Goal: Find contact information: Find contact information

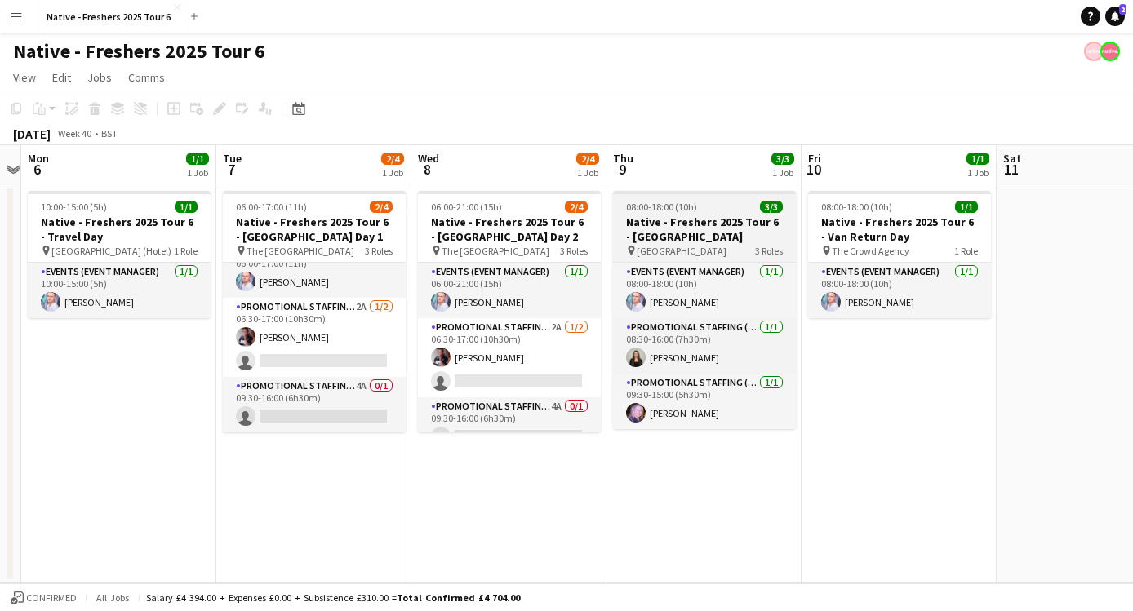
scroll to position [0, 569]
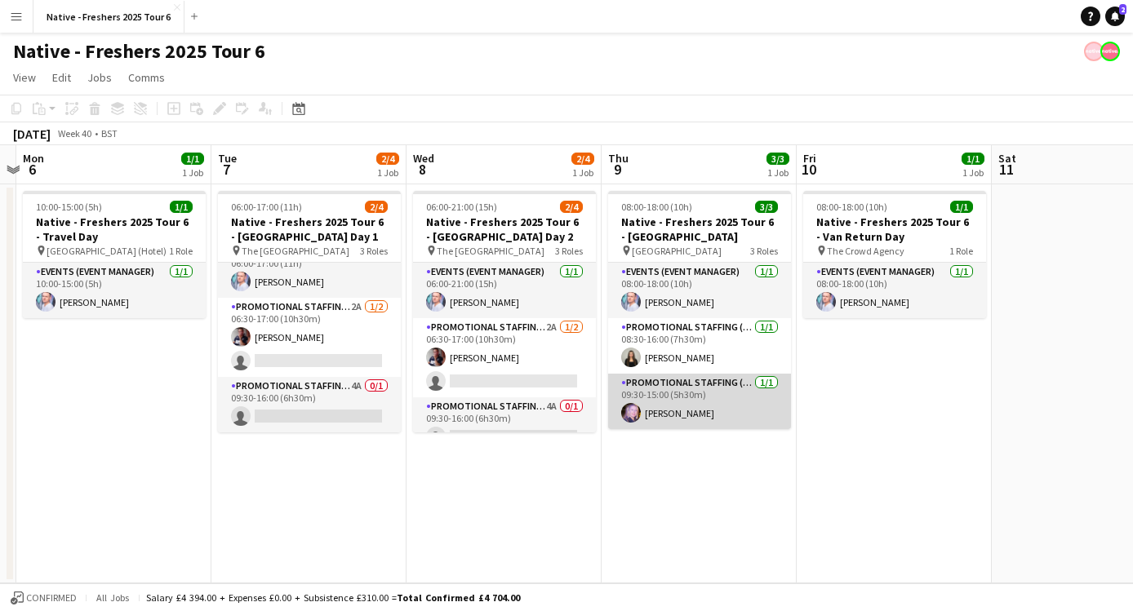
click at [636, 418] on app-user-avatar at bounding box center [631, 413] width 20 height 20
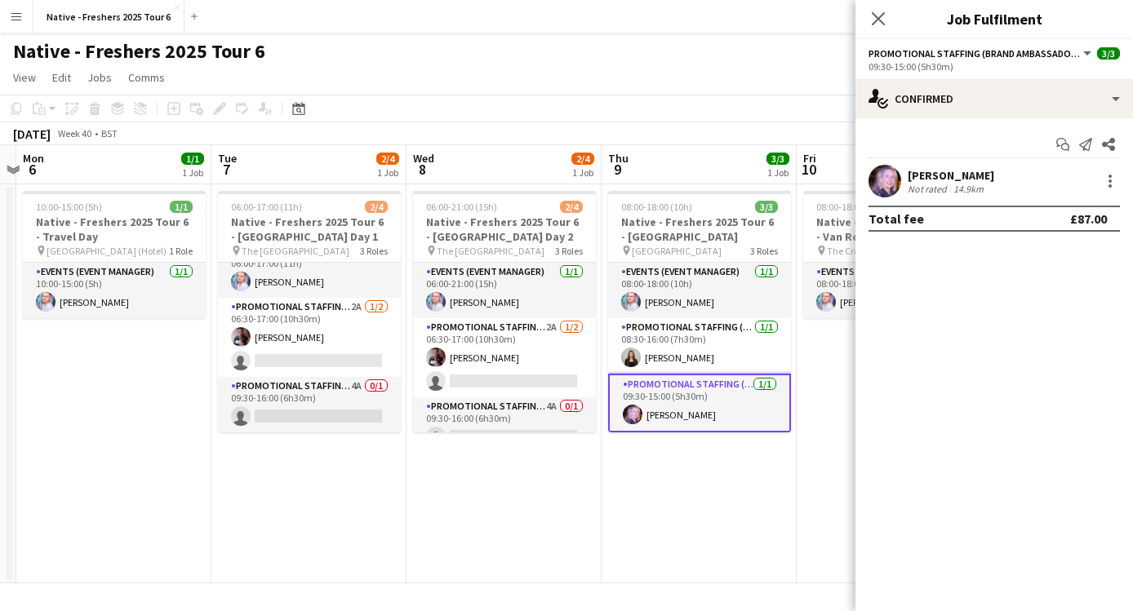
click at [900, 176] on div at bounding box center [884, 181] width 33 height 33
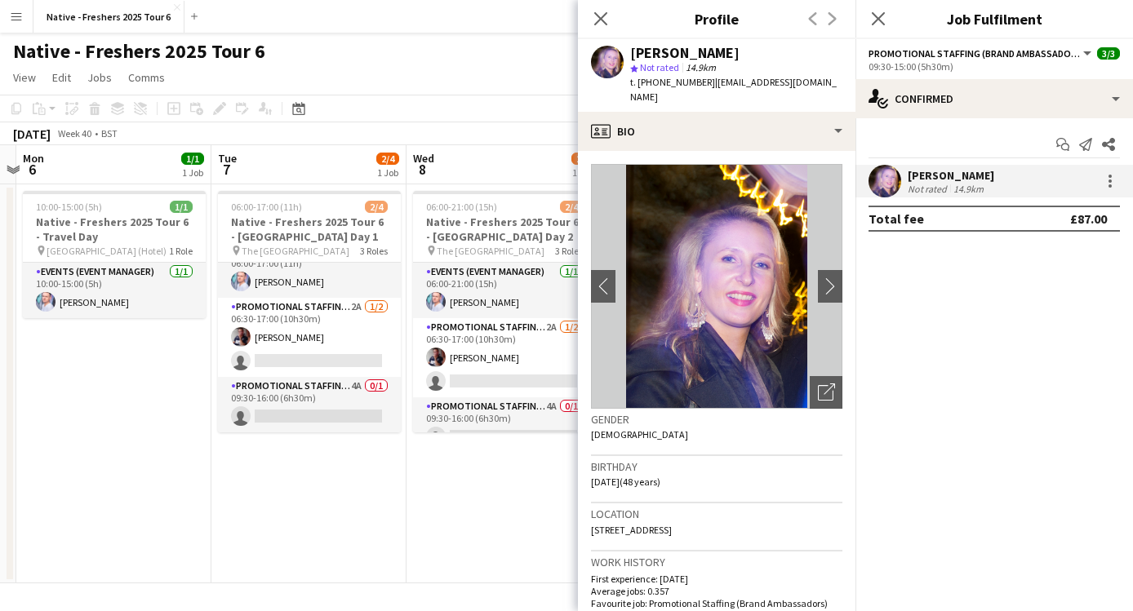
drag, startPoint x: 748, startPoint y: 50, endPoint x: 627, endPoint y: 50, distance: 120.8
click at [627, 50] on div "Karen Thompson star Not rated 14.9km t. +447739154001 | kazmirez@gmail.com" at bounding box center [716, 75] width 277 height 73
copy div "Karen Thompson"
drag, startPoint x: 701, startPoint y: 84, endPoint x: 638, endPoint y: 85, distance: 62.8
click at [638, 85] on span "t. +447739154001" at bounding box center [672, 82] width 85 height 12
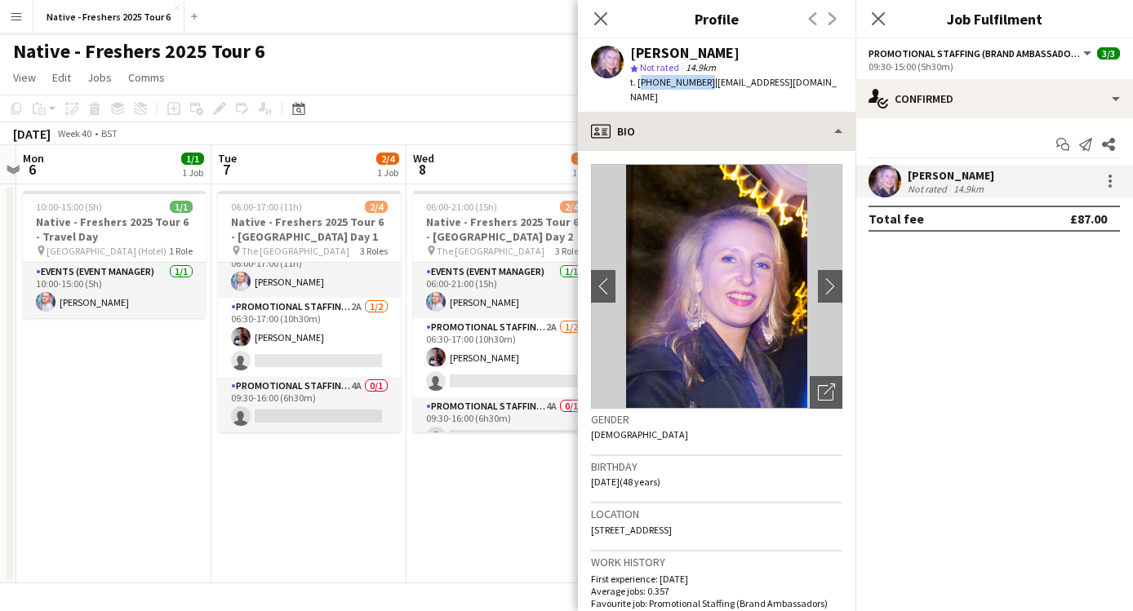
copy span "+447739154001"
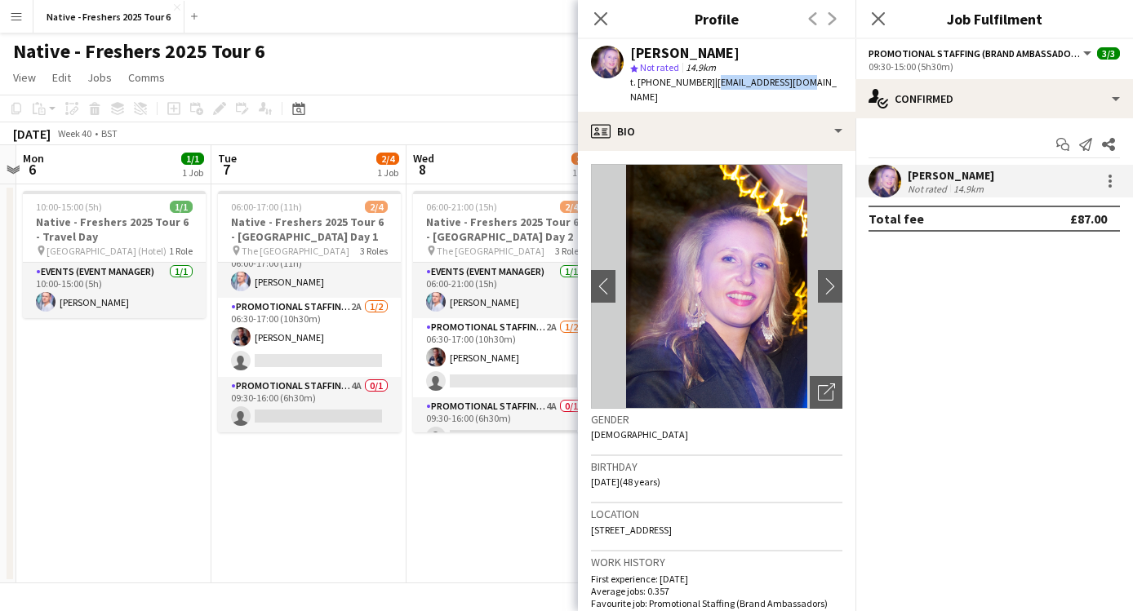
drag, startPoint x: 802, startPoint y: 79, endPoint x: 707, endPoint y: 85, distance: 95.6
click at [707, 85] on div "Karen Thompson star Not rated 14.9km t. +447739154001 | kazmirez@gmail.com" at bounding box center [716, 75] width 277 height 73
copy span "kazmirez@gmail.com"
click at [540, 459] on app-date-cell "06:00-21:00 (15h) 2/4 Native - Freshers 2025 Tour 6 - University of Cambridge D…" at bounding box center [503, 383] width 195 height 399
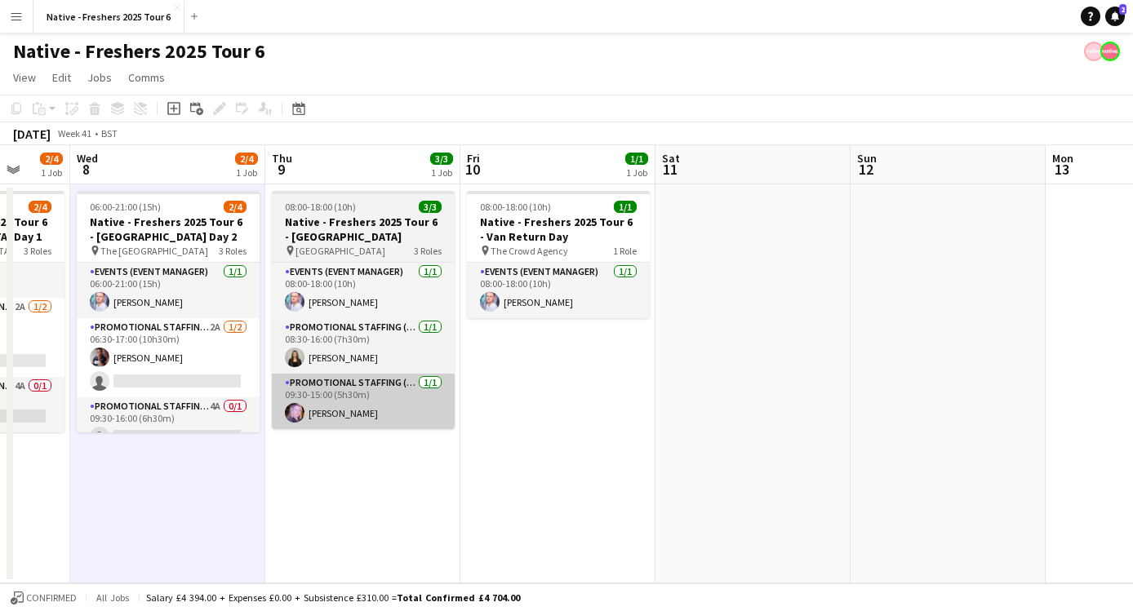
scroll to position [0, 526]
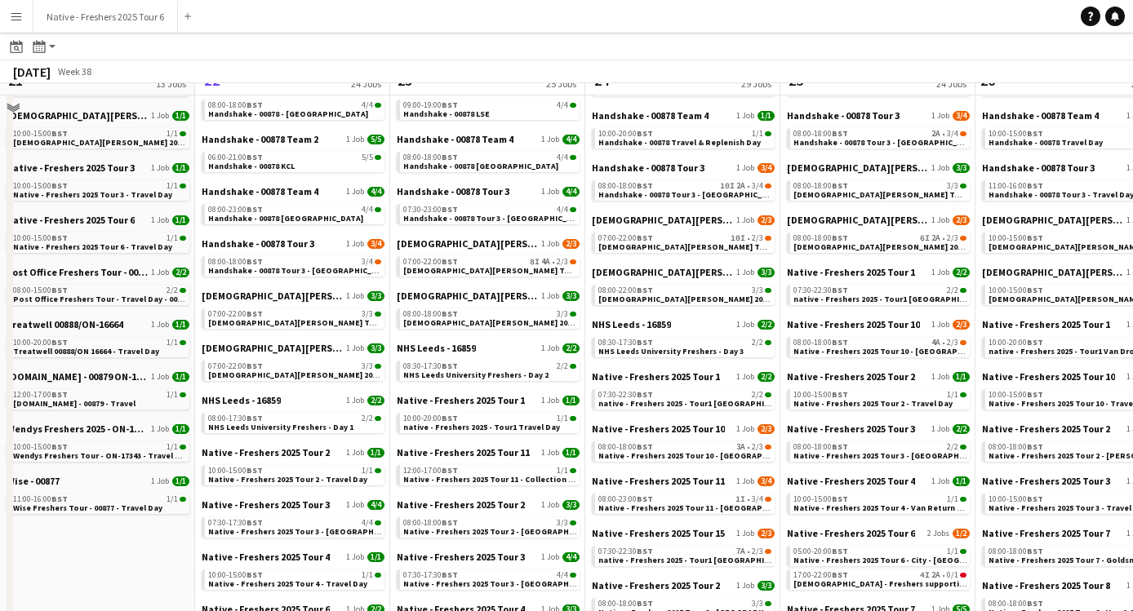
scroll to position [330, 0]
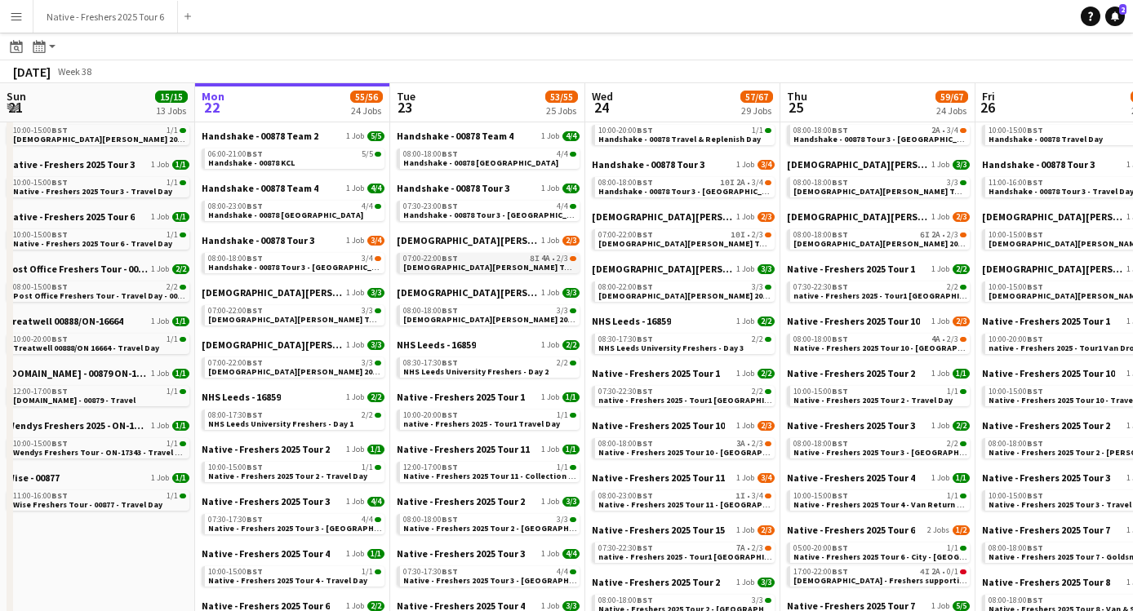
click at [440, 262] on span "Lady Garden Tour 1 - 00848 - University of Leicester" at bounding box center [551, 267] width 296 height 11
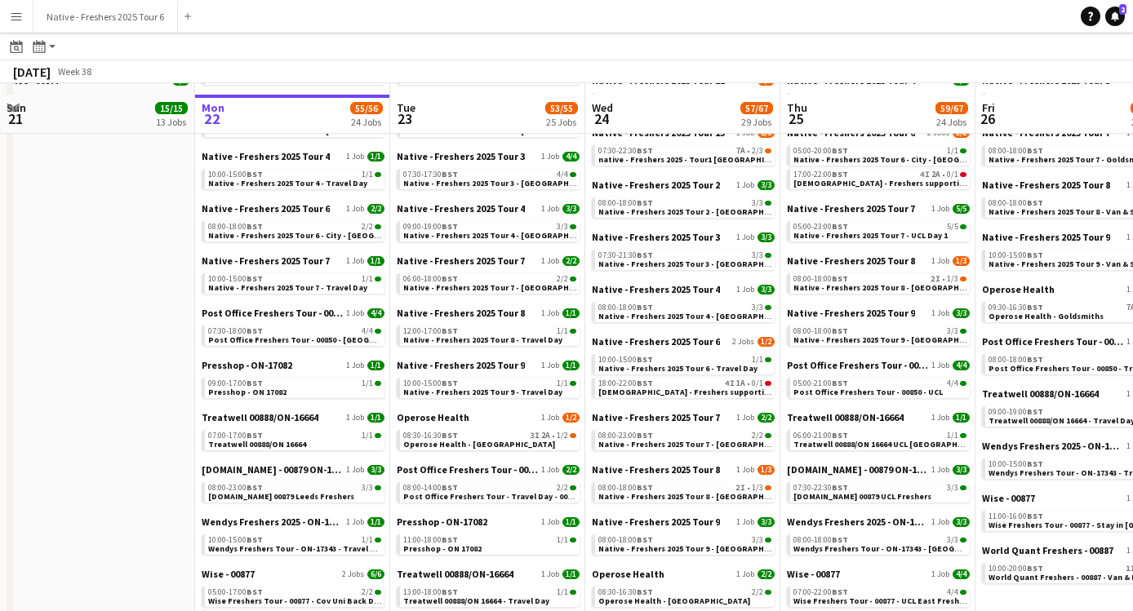
scroll to position [739, 0]
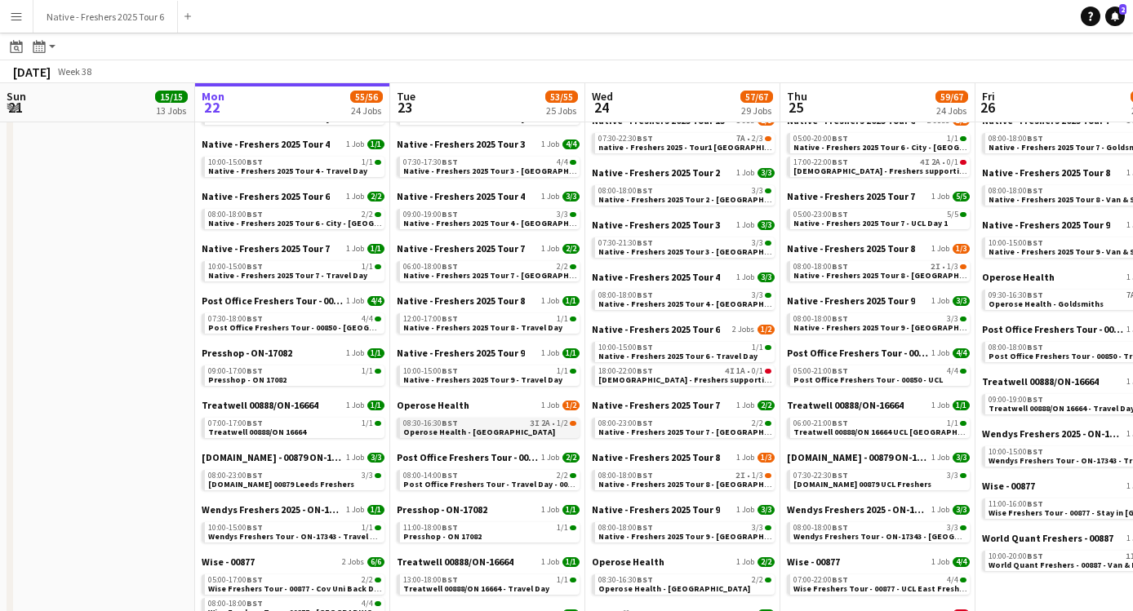
click at [465, 424] on div "08:30-16:30 BST 3I 2A • 1/2" at bounding box center [489, 423] width 173 height 8
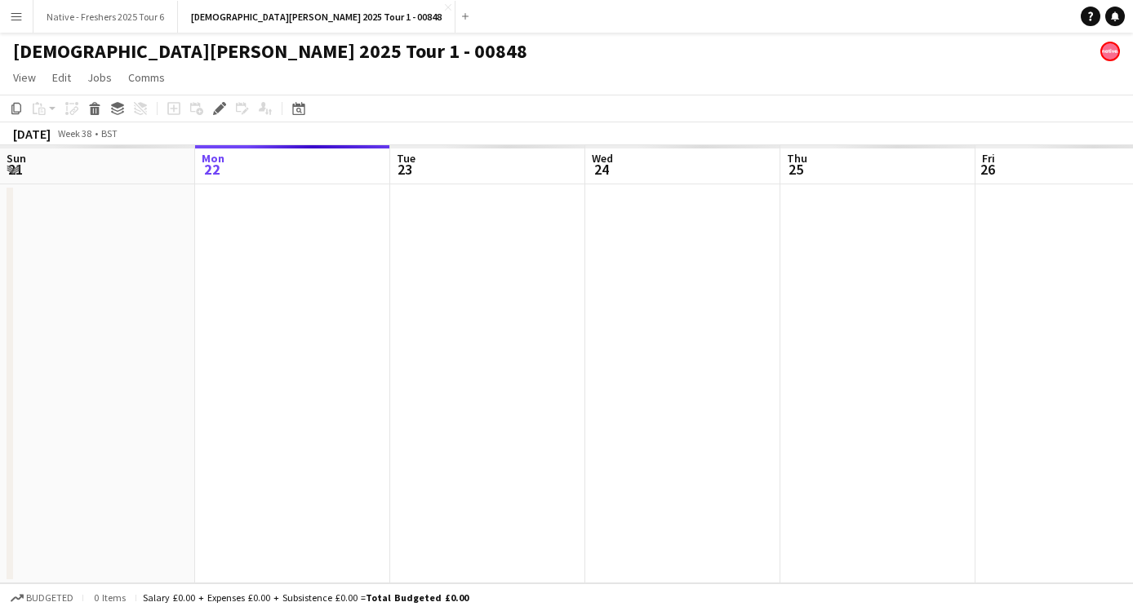
scroll to position [0, 561]
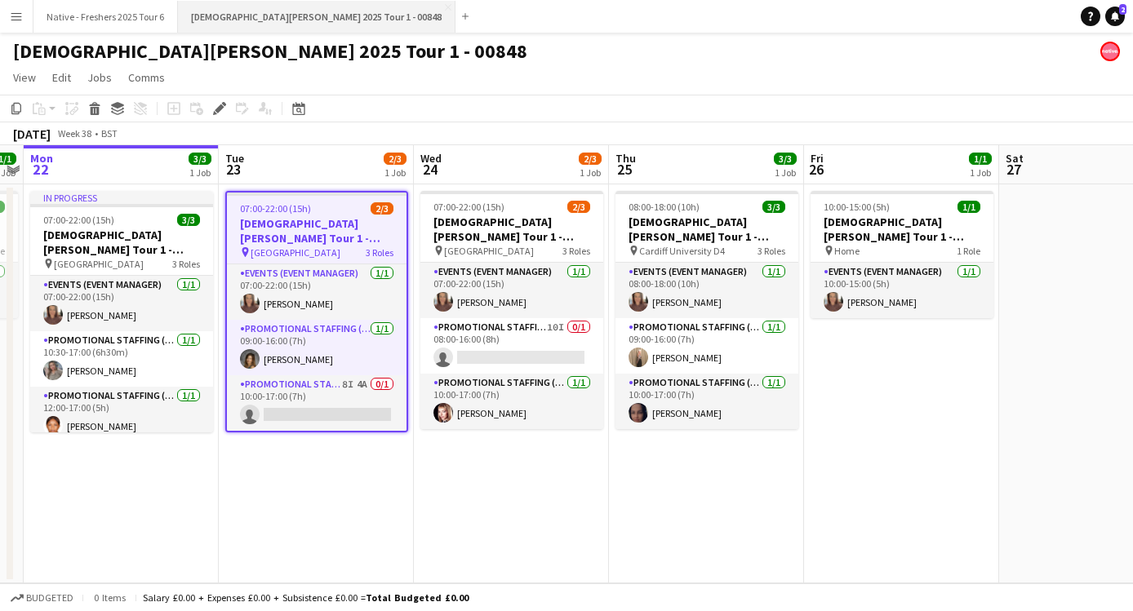
click at [326, 8] on button "Lady Garden 2025 Tour 1 - 00848 Close" at bounding box center [316, 17] width 277 height 32
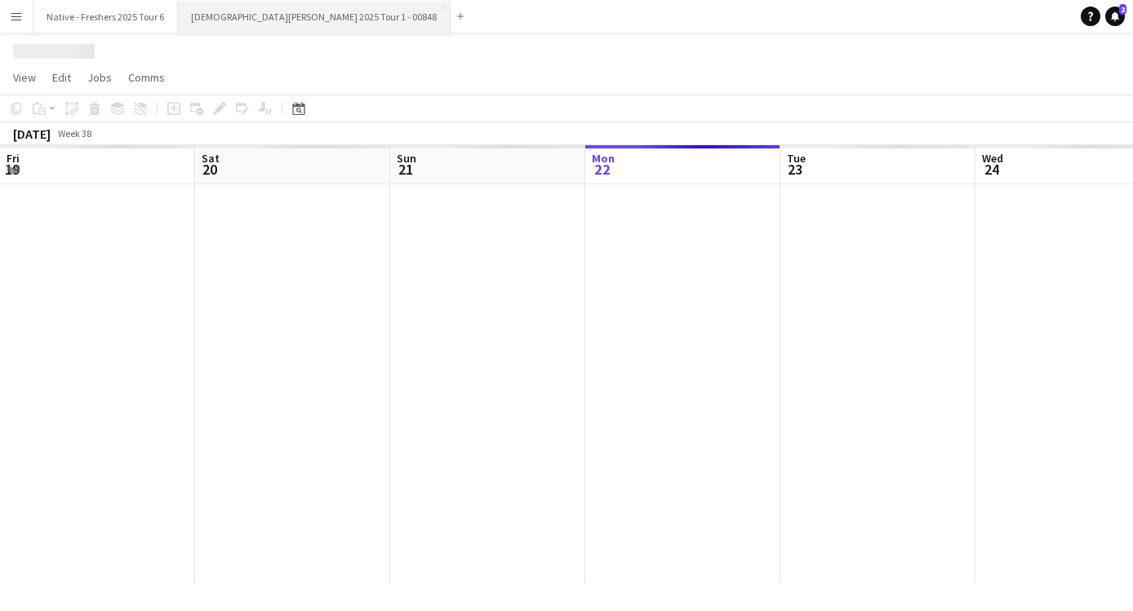
scroll to position [0, 390]
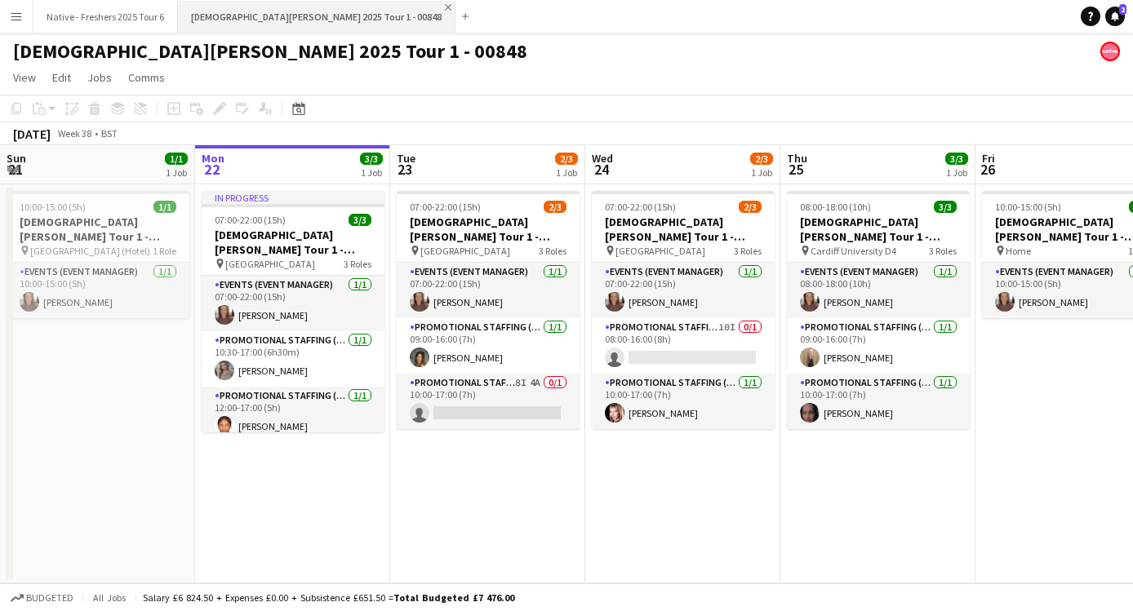
click at [445, 7] on app-icon "Close" at bounding box center [448, 7] width 7 height 7
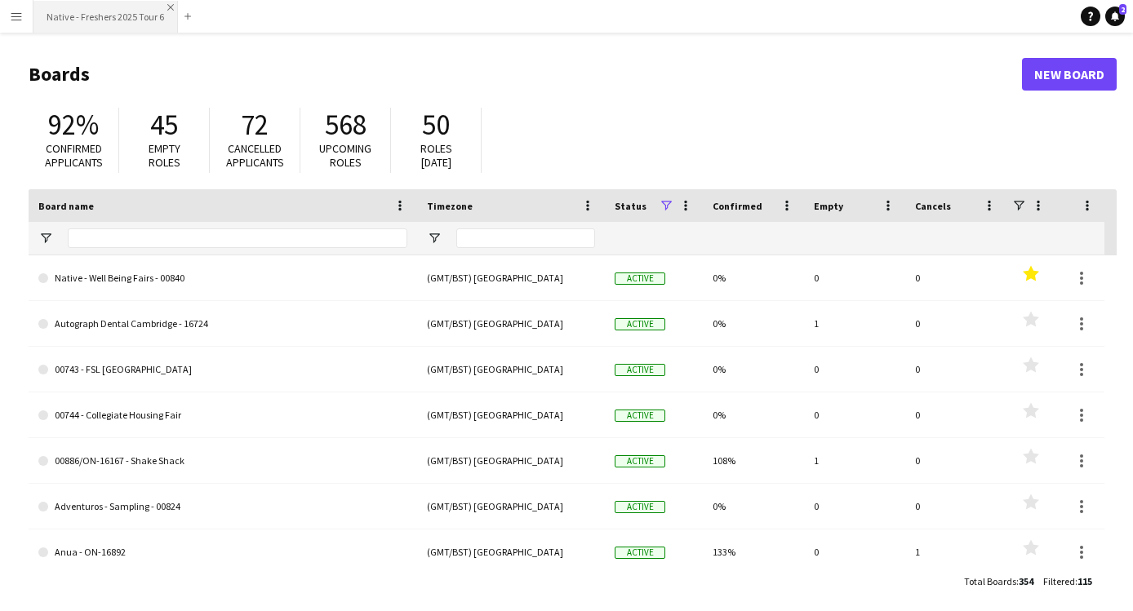
click at [171, 4] on app-icon "Close" at bounding box center [170, 7] width 7 height 7
